Goal: Information Seeking & Learning: Understand process/instructions

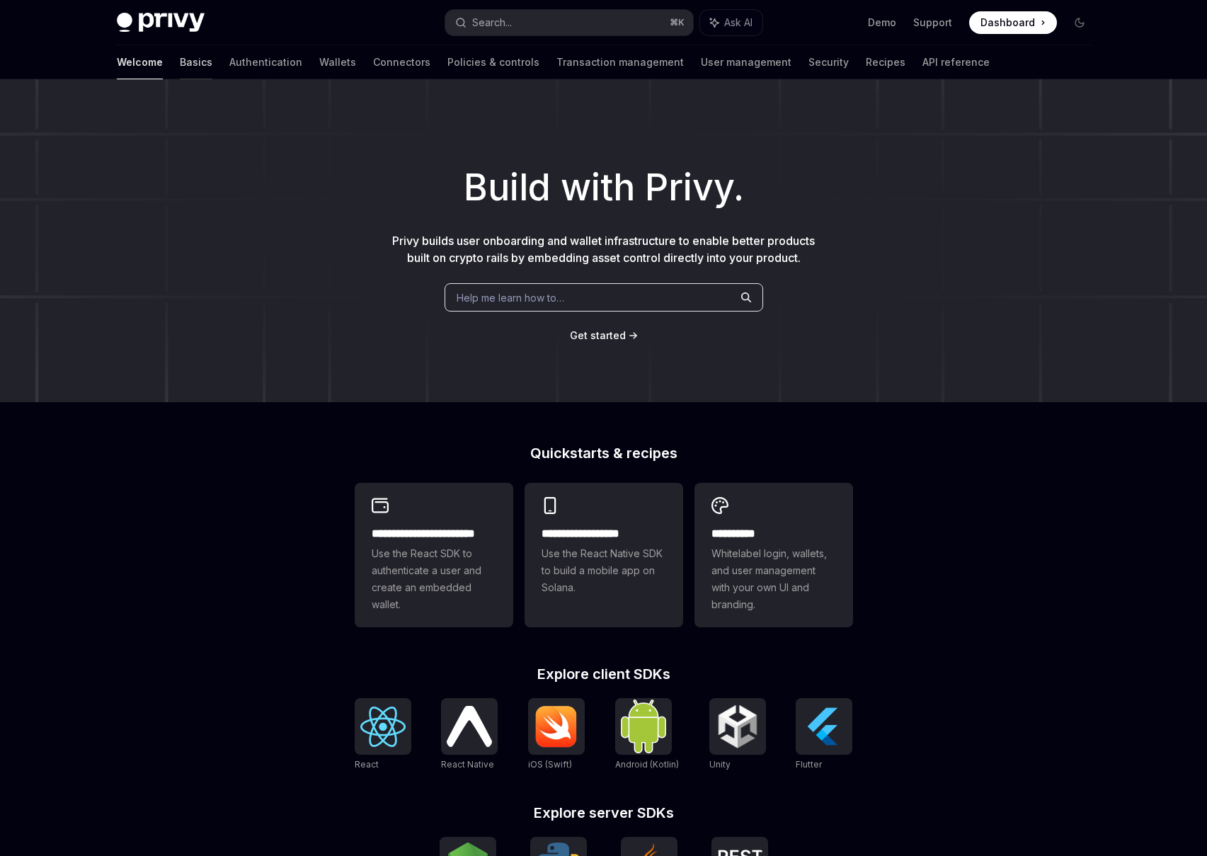
click at [180, 63] on link "Basics" at bounding box center [196, 62] width 33 height 34
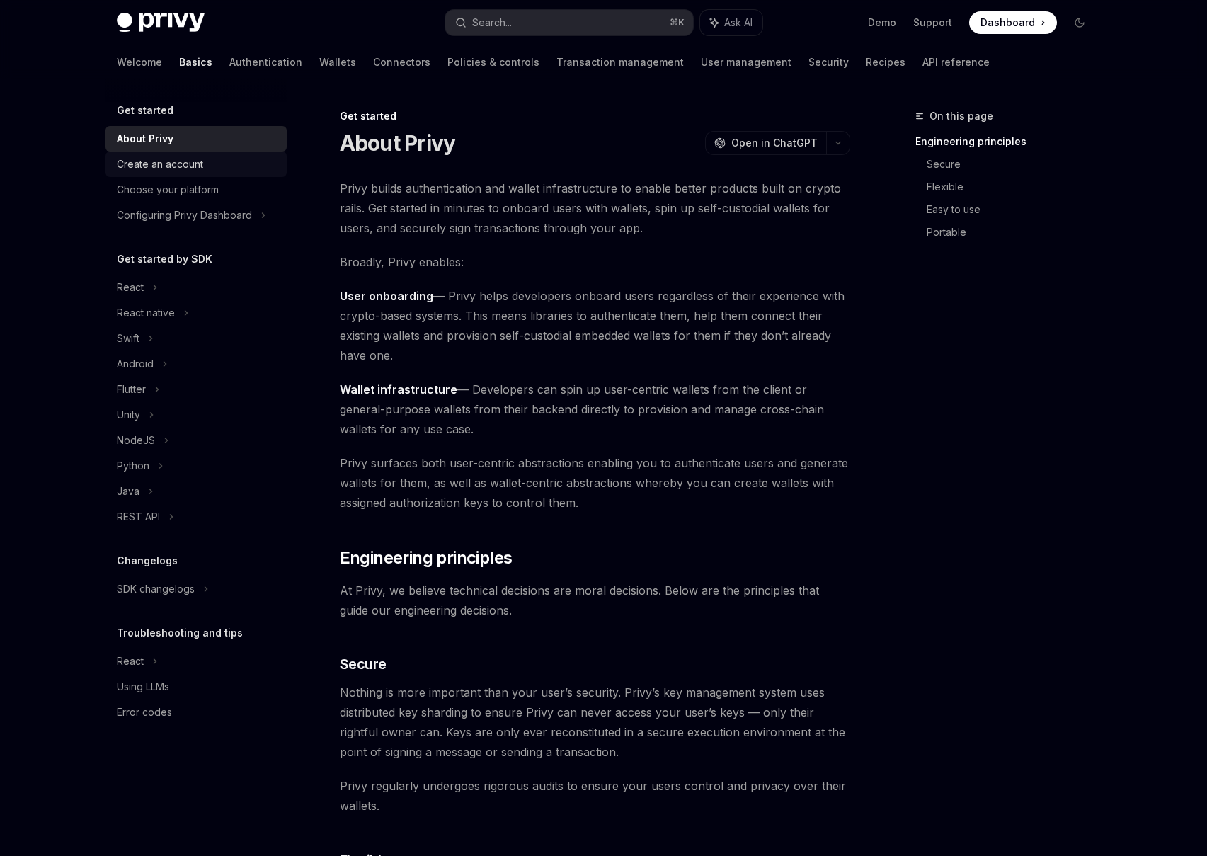
click at [219, 169] on div "Create an account" at bounding box center [197, 164] width 161 height 17
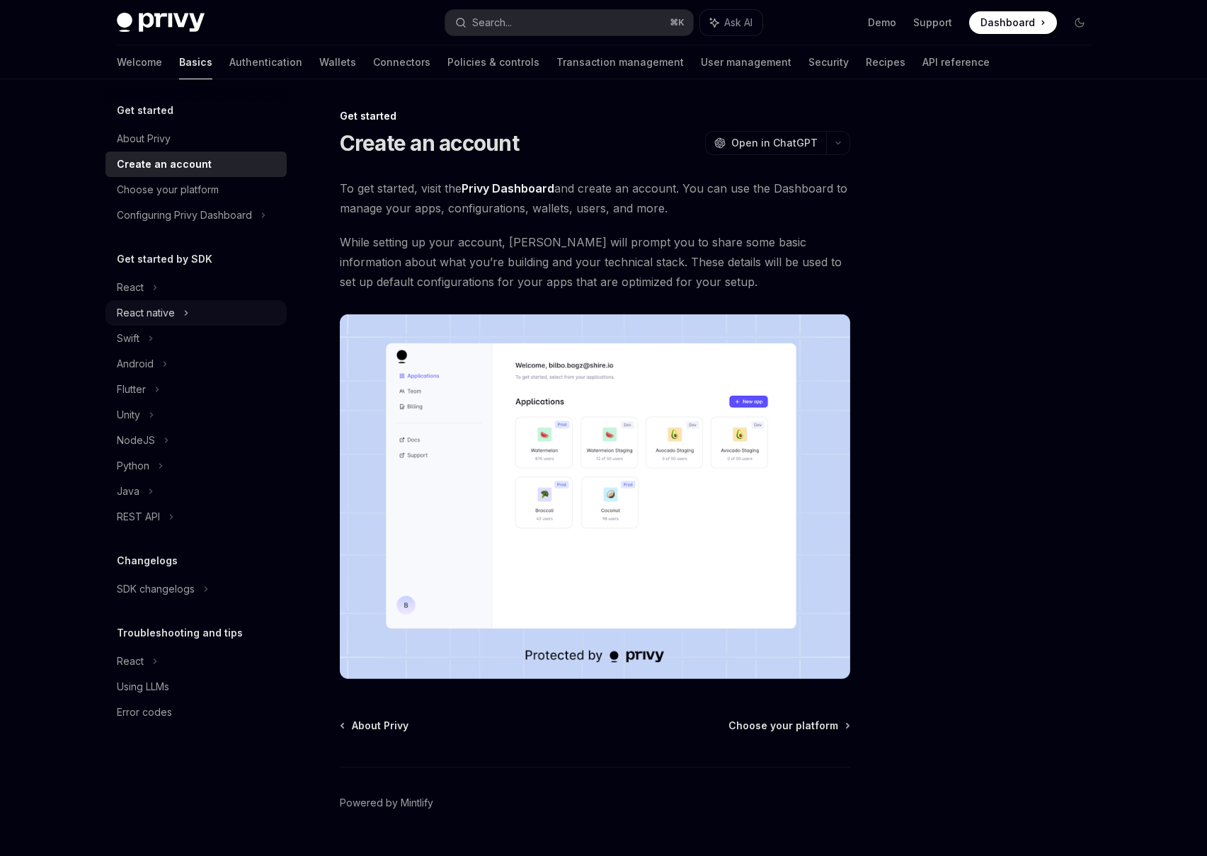
click at [207, 300] on div "React native" at bounding box center [195, 312] width 181 height 25
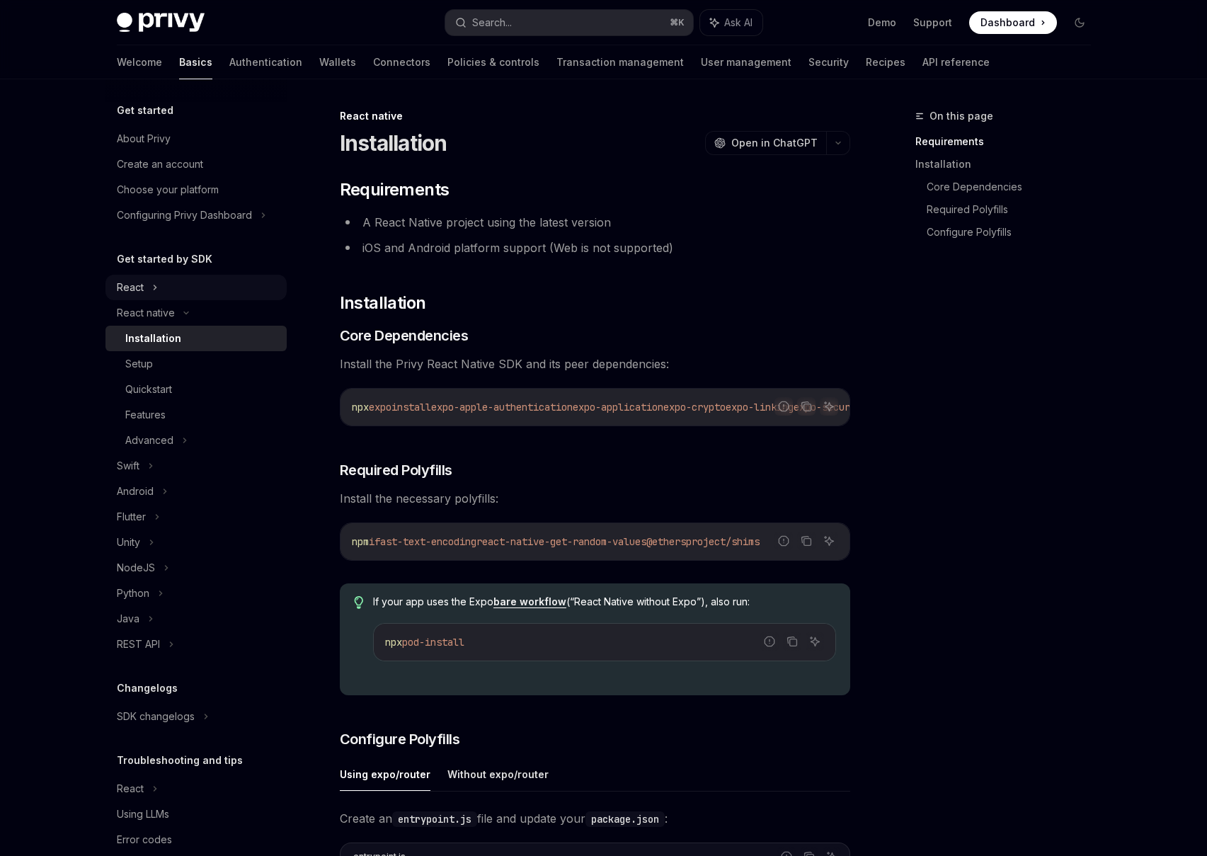
click at [200, 288] on div "React" at bounding box center [195, 287] width 181 height 25
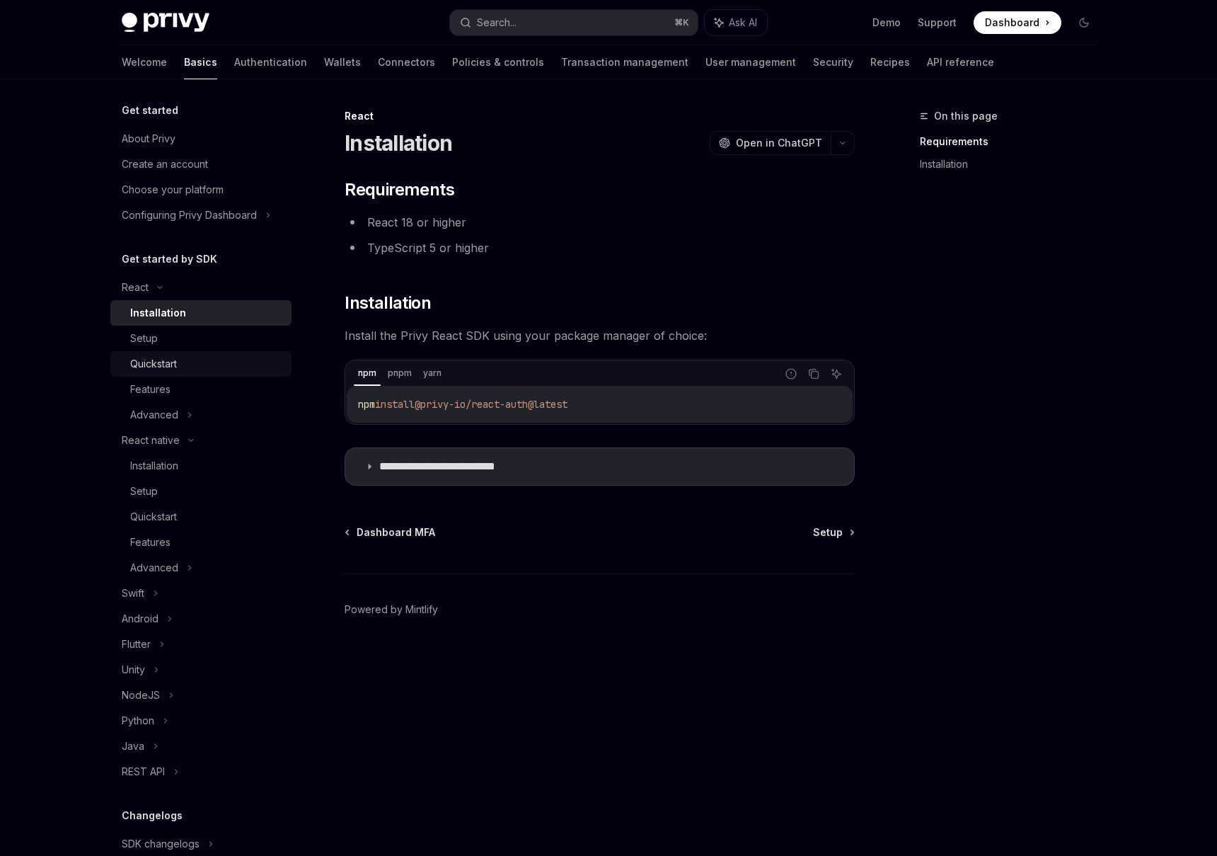
click at [205, 357] on div "Quickstart" at bounding box center [206, 363] width 153 height 17
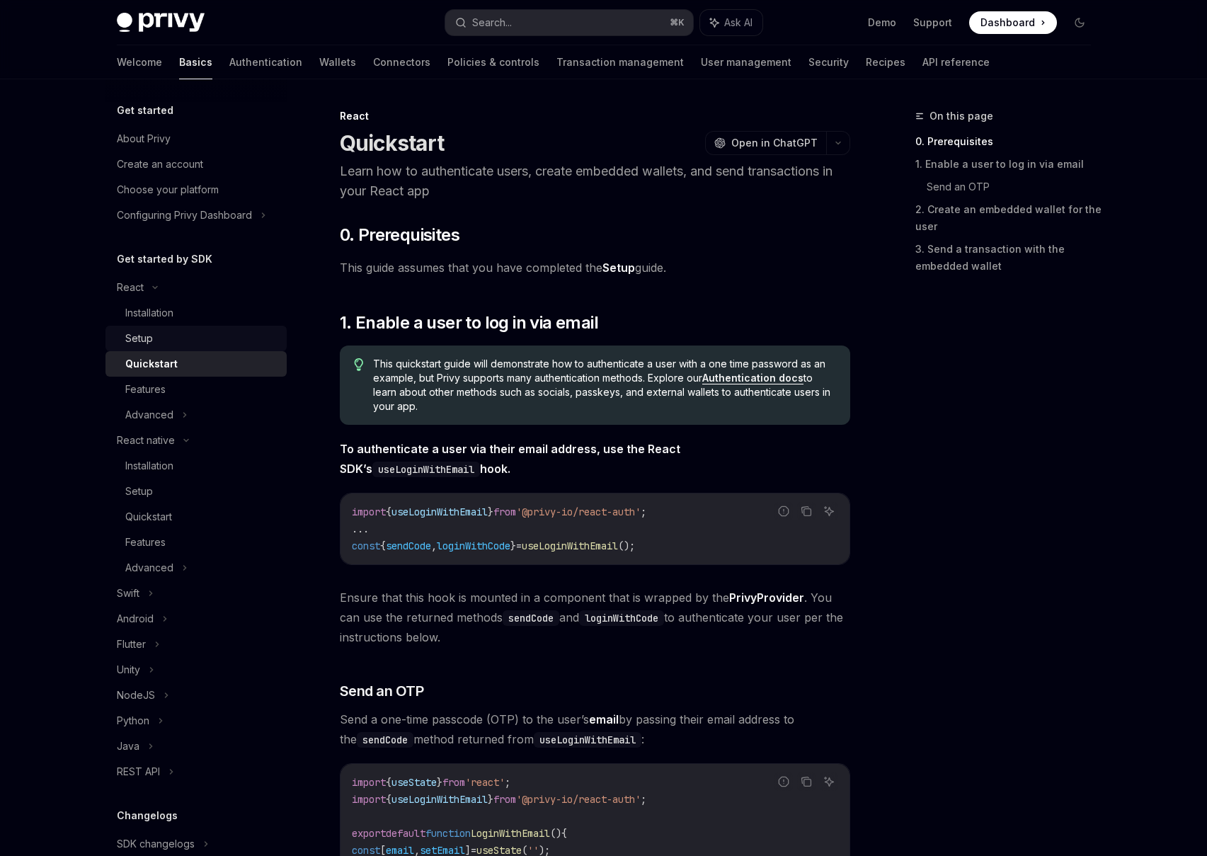
click at [219, 336] on div "Setup" at bounding box center [201, 338] width 153 height 17
type textarea "*"
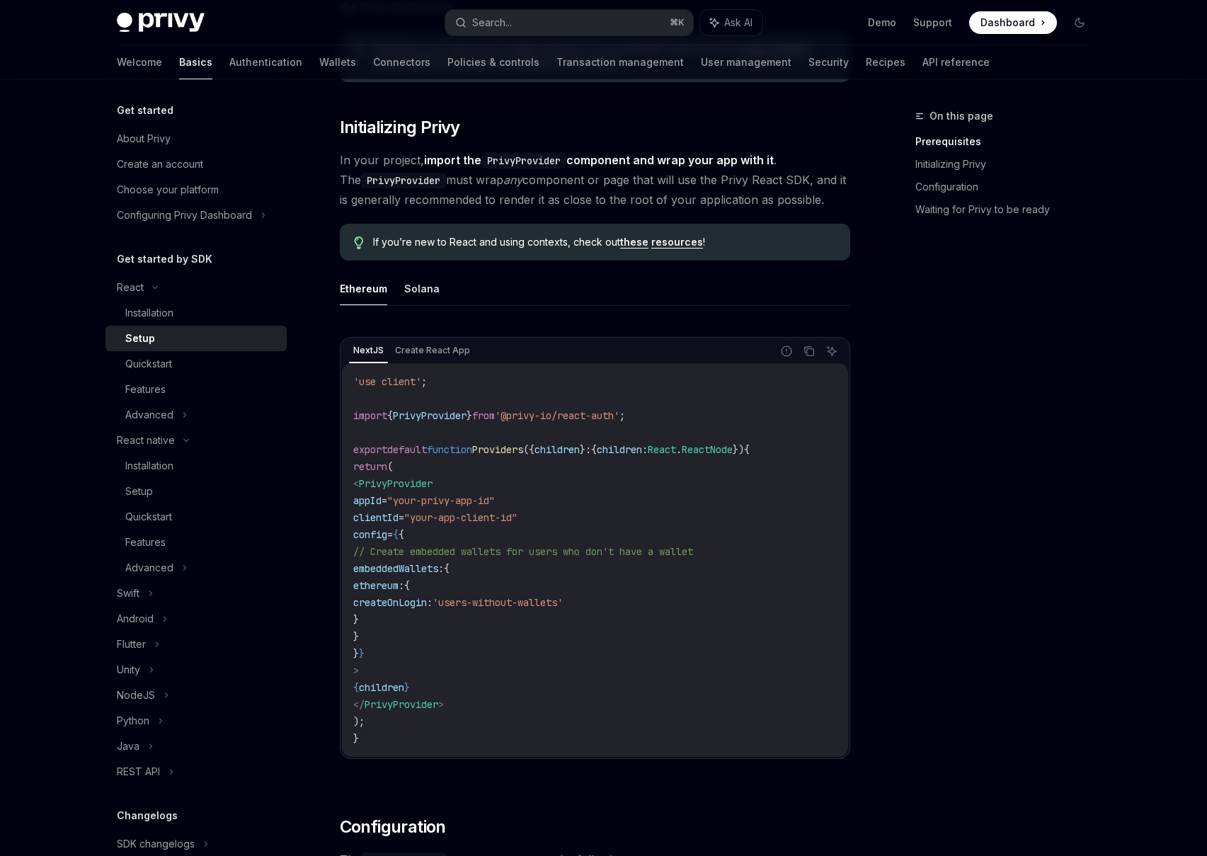
scroll to position [234, 0]
